Goal: Information Seeking & Learning: Learn about a topic

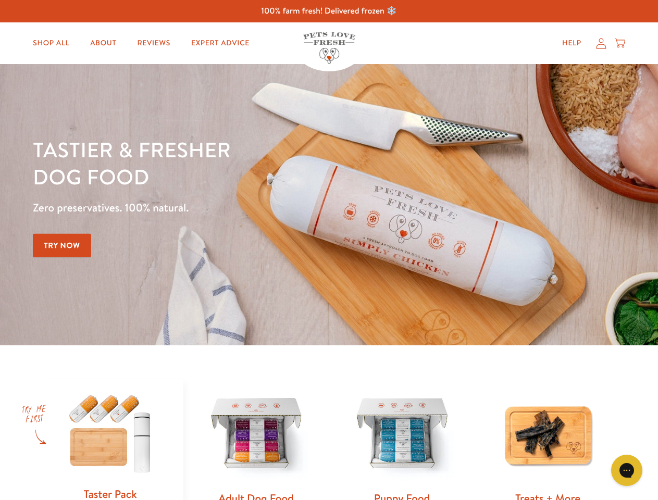
click at [329, 250] on div "Tastier & fresher dog food Zero preservatives. 100% natural. Try Now" at bounding box center [230, 204] width 395 height 137
click at [626, 470] on icon "Gorgias live chat" at bounding box center [626, 470] width 10 height 10
